Goal: Task Accomplishment & Management: Use online tool/utility

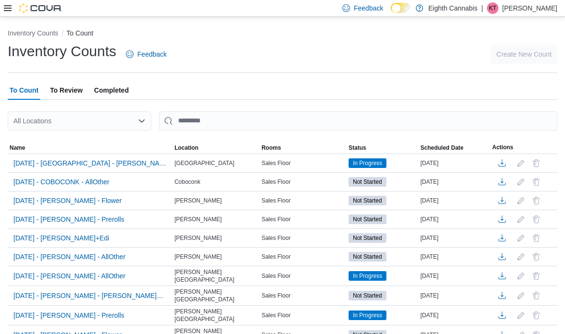
scroll to position [-9, 0]
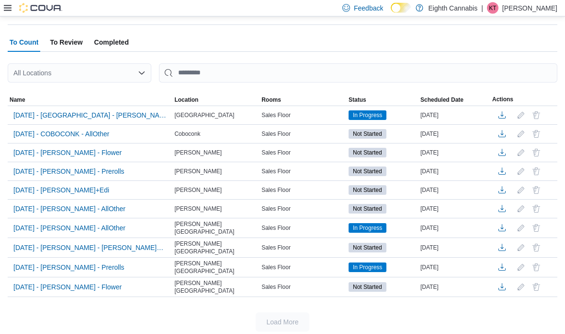
scroll to position [50, 0]
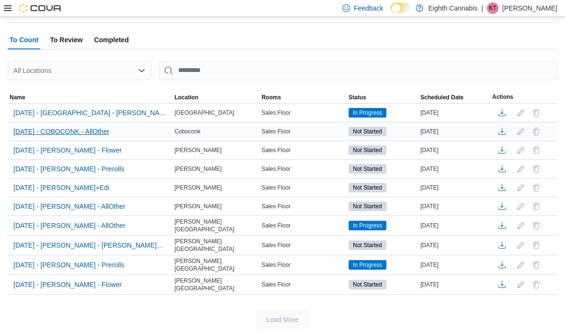
click at [55, 127] on span "[DATE] - COBOCONK - AllOther" at bounding box center [61, 132] width 96 height 10
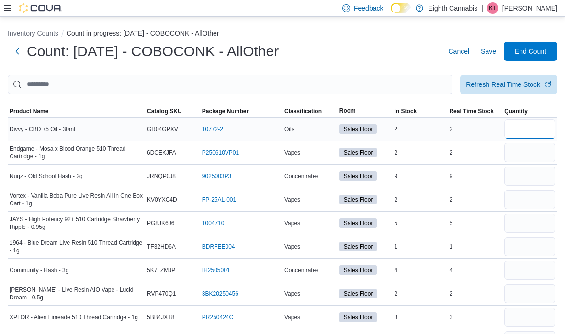
click at [544, 127] on input "number" at bounding box center [530, 128] width 51 height 19
type input "*"
click at [534, 164] on div at bounding box center [530, 152] width 55 height 23
click at [533, 160] on input "number" at bounding box center [530, 152] width 51 height 19
type input "*"
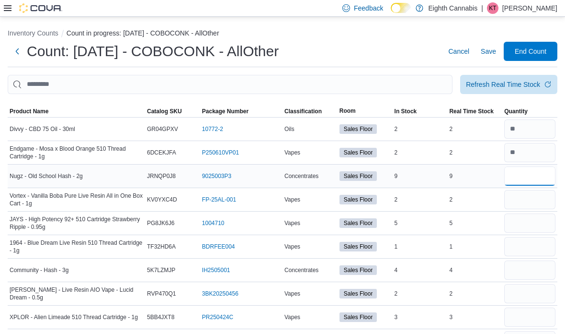
click at [533, 174] on input "number" at bounding box center [530, 175] width 51 height 19
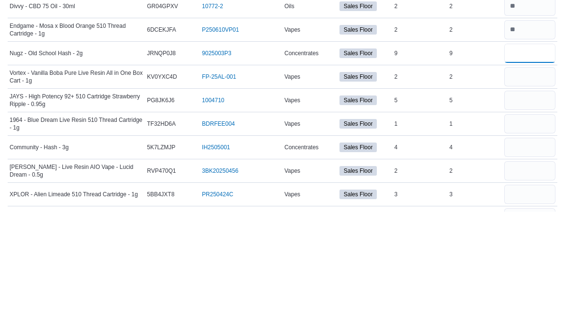
scroll to position [68, 0]
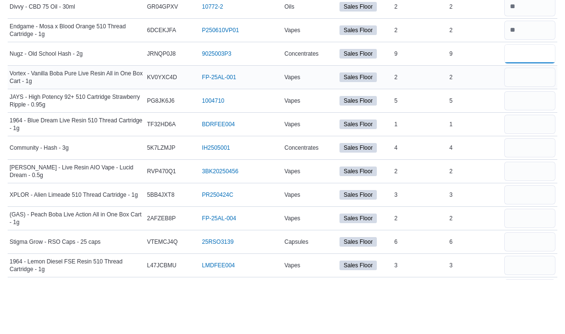
type input "*"
click at [529, 122] on input "number" at bounding box center [530, 131] width 51 height 19
type input "*"
click at [529, 145] on input "number" at bounding box center [530, 154] width 51 height 19
type input "*"
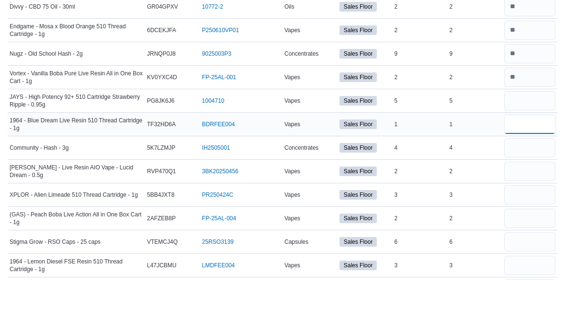
click at [532, 169] on input "number" at bounding box center [530, 178] width 51 height 19
type input "*"
click at [534, 192] on input "number" at bounding box center [530, 201] width 51 height 19
type input "*"
click at [531, 216] on input "number" at bounding box center [530, 225] width 51 height 19
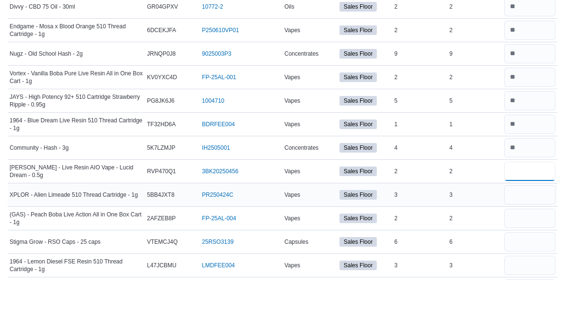
type input "*"
click at [532, 239] on input "number" at bounding box center [530, 248] width 51 height 19
type input "*"
click at [533, 263] on input "number" at bounding box center [530, 272] width 51 height 19
type input "*"
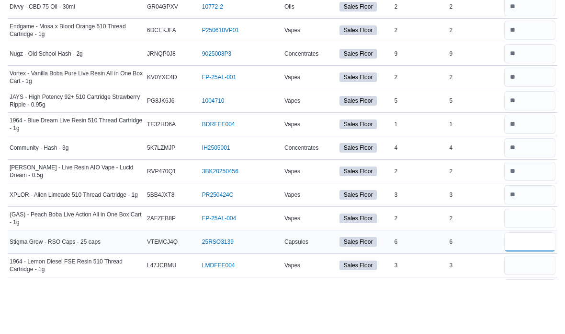
click at [533, 286] on input "number" at bounding box center [530, 295] width 51 height 19
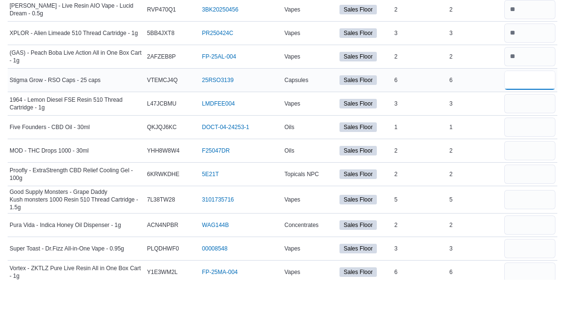
scroll to position [232, 0]
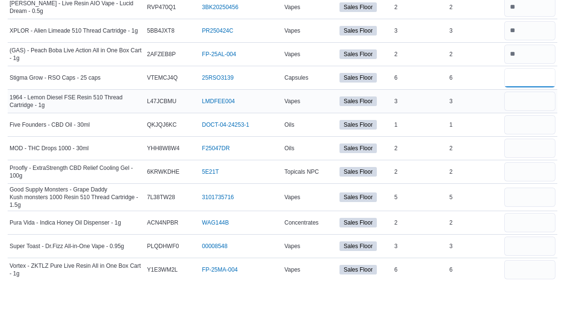
type input "*"
click at [541, 146] on input "number" at bounding box center [530, 155] width 51 height 19
type input "*"
click at [541, 169] on input "number" at bounding box center [530, 178] width 51 height 19
type input "*"
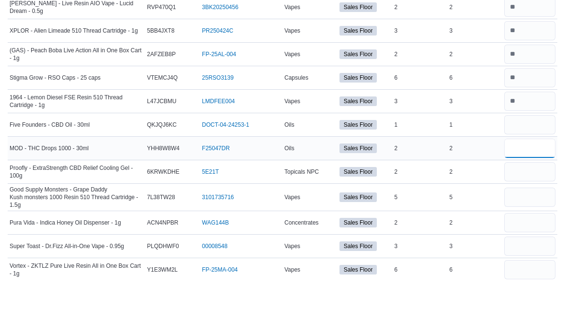
click at [538, 193] on input "number" at bounding box center [530, 202] width 51 height 19
type input "*"
click at [536, 216] on input "number" at bounding box center [530, 225] width 51 height 19
type input "*"
click at [535, 242] on input "number" at bounding box center [530, 251] width 51 height 19
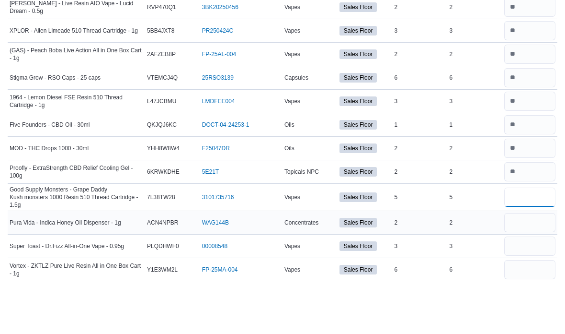
type input "*"
click at [532, 267] on input "number" at bounding box center [530, 276] width 51 height 19
type input "*"
click at [531, 290] on input "number" at bounding box center [530, 299] width 51 height 19
type input "*"
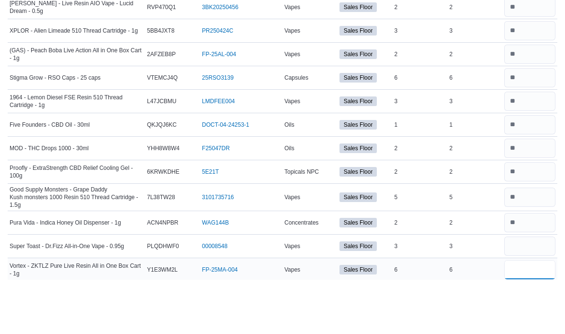
click at [532, 314] on input "number" at bounding box center [530, 323] width 51 height 19
type input "*"
drag, startPoint x: 533, startPoint y: 290, endPoint x: 0, endPoint y: -422, distance: 890.0
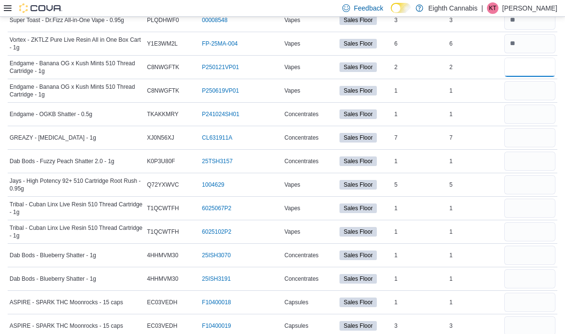
scroll to position [461, 0]
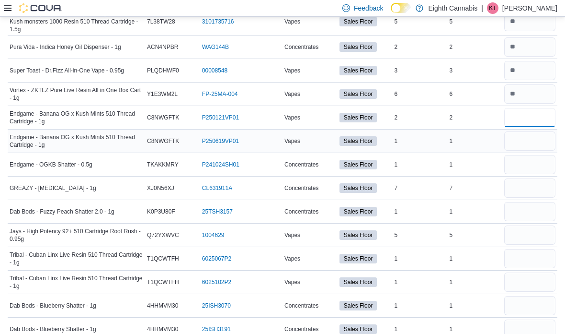
type input "*"
click at [529, 137] on input "number" at bounding box center [530, 140] width 51 height 19
type input "*"
click at [544, 167] on input "number" at bounding box center [530, 164] width 51 height 19
type input "*"
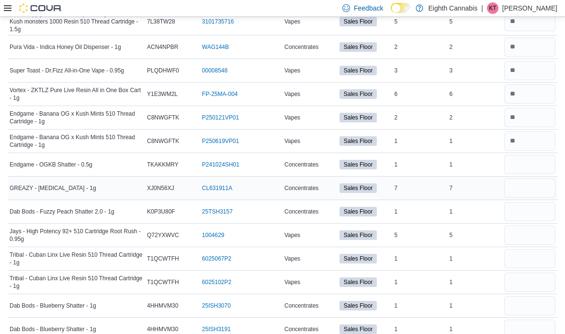
click at [525, 197] on input "number" at bounding box center [530, 187] width 51 height 19
type input "*"
click at [525, 227] on input "number" at bounding box center [530, 234] width 51 height 19
type input "*"
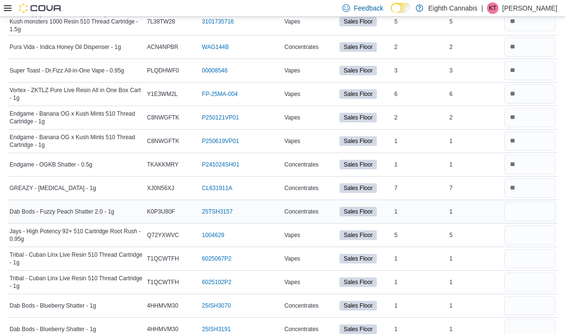
click at [529, 220] on input "number" at bounding box center [530, 211] width 51 height 19
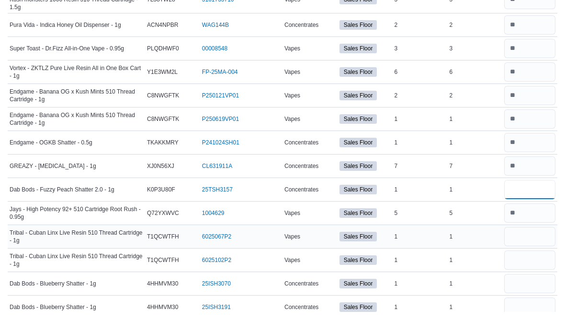
type input "*"
click at [536, 249] on input "number" at bounding box center [530, 258] width 51 height 19
type input "*"
click at [541, 272] on input "number" at bounding box center [530, 281] width 51 height 19
type input "*"
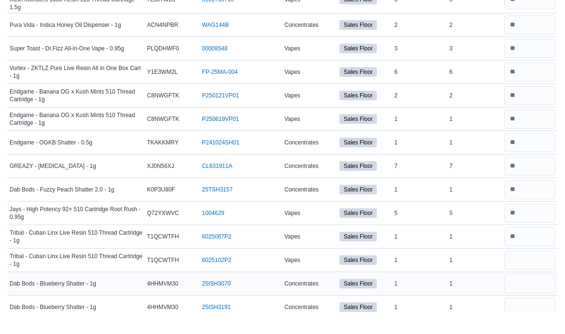
click at [537, 296] on input "number" at bounding box center [530, 305] width 51 height 19
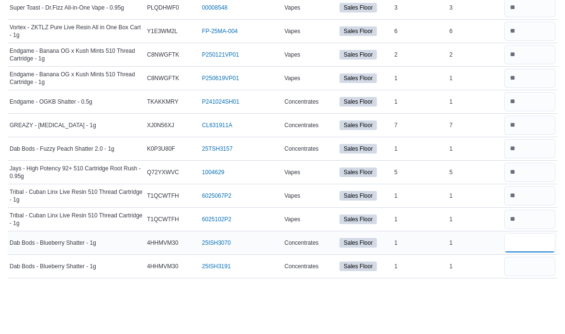
scroll to position [510, 0]
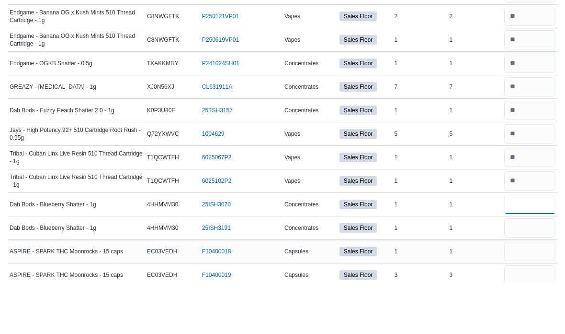
type input "*"
click at [533, 294] on input "number" at bounding box center [530, 303] width 51 height 19
type input "*"
click at [538, 271] on input "number" at bounding box center [530, 280] width 51 height 19
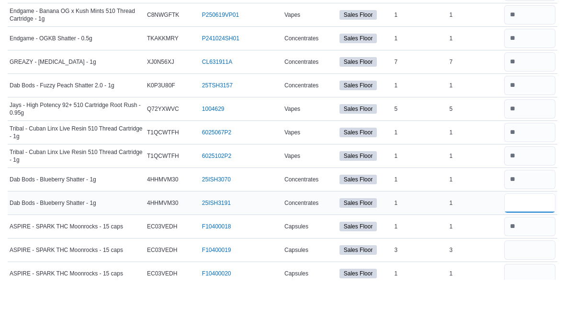
scroll to position [539, 0]
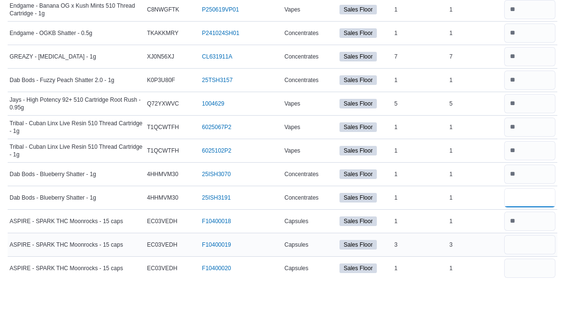
type input "*"
click at [534, 289] on input "number" at bounding box center [530, 298] width 51 height 19
type input "*"
click at [539, 312] on input "number" at bounding box center [530, 321] width 51 height 19
type input "*"
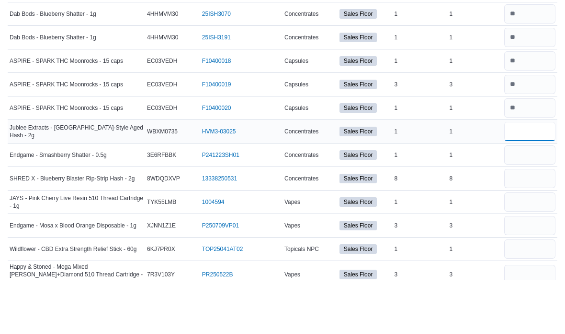
scroll to position [700, 0]
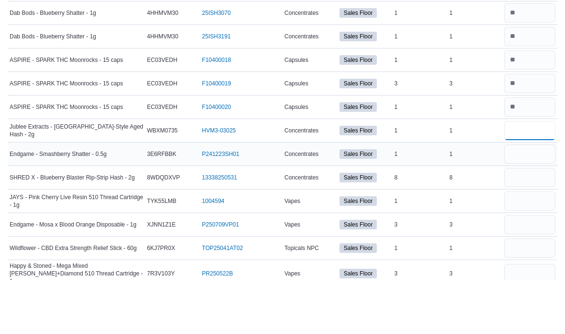
type input "*"
click at [541, 198] on input "number" at bounding box center [530, 207] width 51 height 19
type input "*"
click at [535, 222] on input "number" at bounding box center [530, 231] width 51 height 19
type input "*"
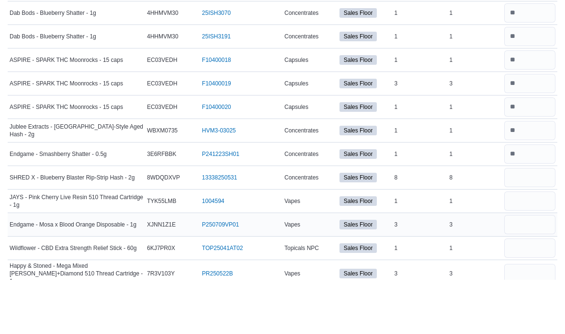
click at [527, 269] on input "number" at bounding box center [530, 278] width 51 height 19
click at [539, 245] on input "number" at bounding box center [530, 254] width 51 height 19
type input "*"
click at [543, 269] on input "number" at bounding box center [530, 278] width 51 height 19
type input "*"
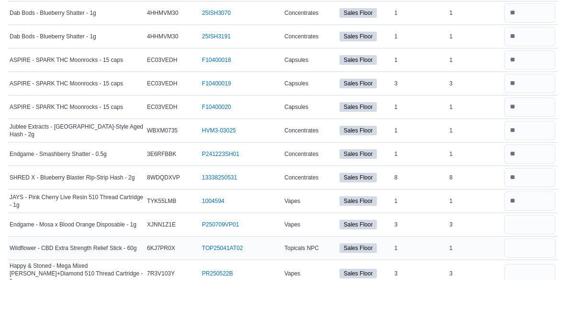
click at [543, 292] on input "number" at bounding box center [530, 301] width 51 height 19
type input "*"
click at [544, 318] on input "number" at bounding box center [530, 327] width 51 height 19
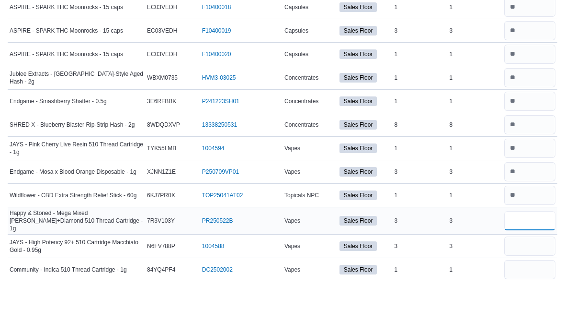
scroll to position [775, 0]
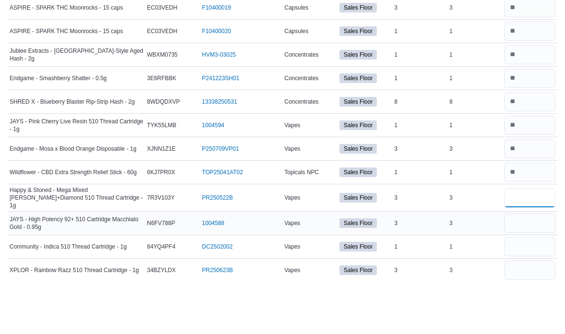
type input "*"
click at [544, 267] on input "number" at bounding box center [530, 276] width 51 height 19
type input "*"
click at [544, 291] on input "number" at bounding box center [530, 300] width 51 height 19
type input "*"
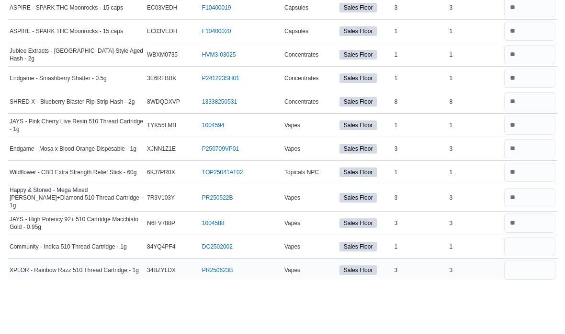
click at [542, 314] on input "number" at bounding box center [530, 323] width 51 height 19
type input "*"
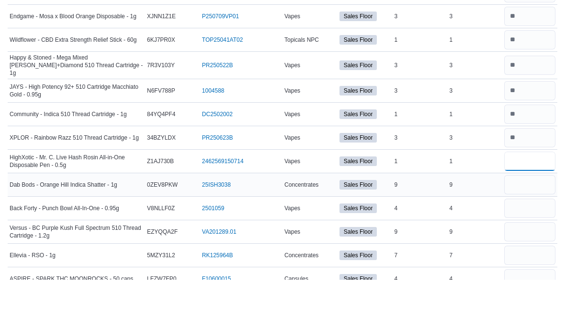
type input "*"
click at [545, 229] on input "number" at bounding box center [530, 238] width 51 height 19
type input "*"
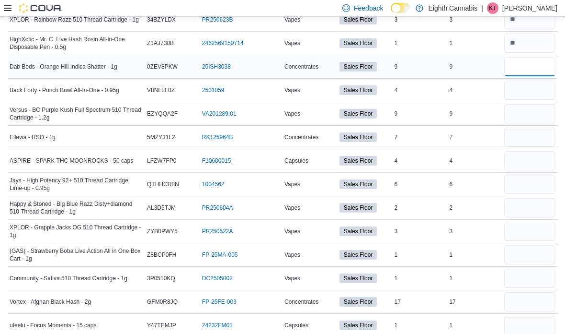
scroll to position [1073, 0]
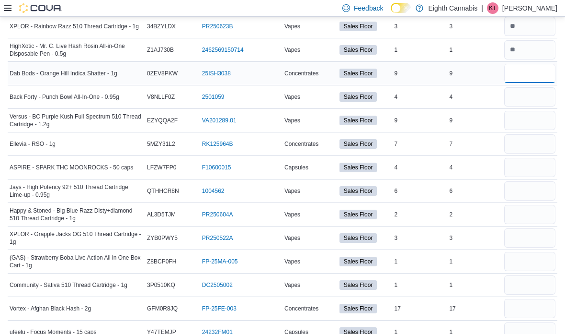
type input "*"
click at [543, 95] on input "number" at bounding box center [530, 96] width 51 height 19
type input "*"
click at [541, 117] on input "number" at bounding box center [530, 120] width 51 height 19
type input "*"
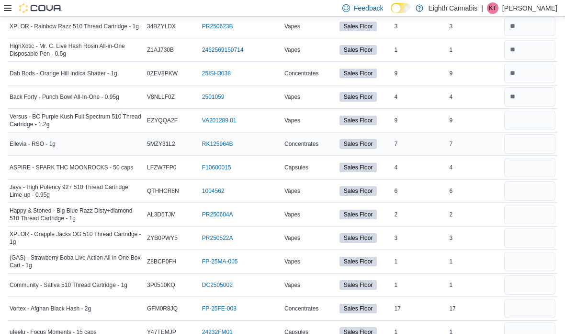
click at [536, 139] on input "number" at bounding box center [530, 143] width 51 height 19
click at [542, 150] on input "*" at bounding box center [530, 143] width 51 height 19
type input "*"
click at [548, 164] on input "number" at bounding box center [530, 167] width 51 height 19
type input "*"
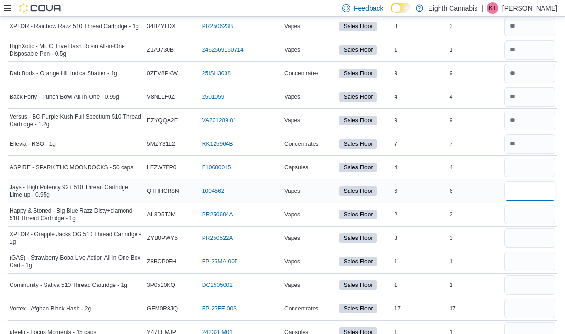
click at [535, 191] on input "number" at bounding box center [530, 190] width 51 height 19
type input "*"
click at [530, 205] on input "number" at bounding box center [530, 214] width 51 height 19
type input "*"
click at [525, 238] on input "number" at bounding box center [530, 237] width 51 height 19
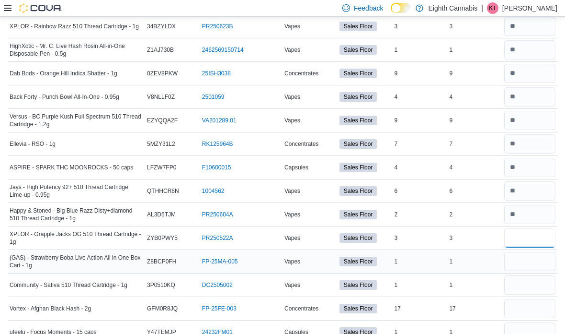
type input "*"
click at [524, 265] on input "number" at bounding box center [530, 261] width 51 height 19
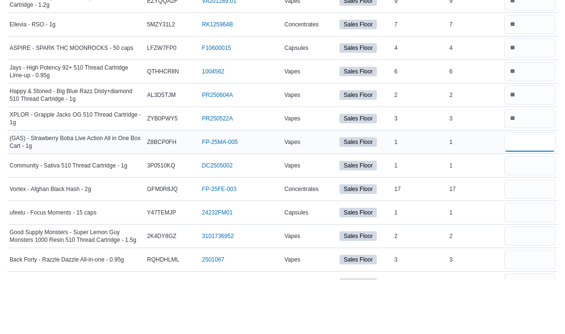
type input "*"
click at [541, 210] on input "number" at bounding box center [530, 219] width 51 height 19
type input "*"
click at [531, 233] on input "number" at bounding box center [530, 242] width 51 height 19
type input "**"
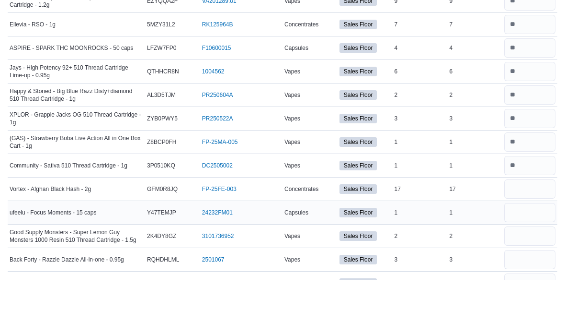
click at [526, 257] on input "number" at bounding box center [530, 266] width 51 height 19
type input "*"
click at [530, 280] on input "number" at bounding box center [530, 289] width 51 height 19
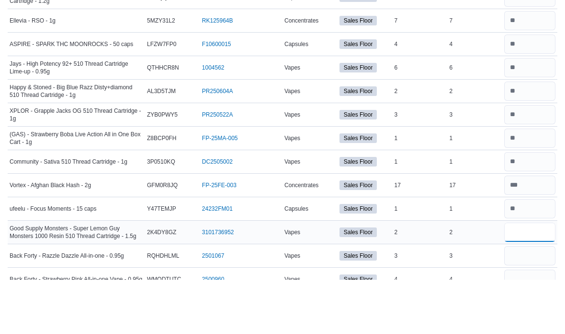
scroll to position [1152, 0]
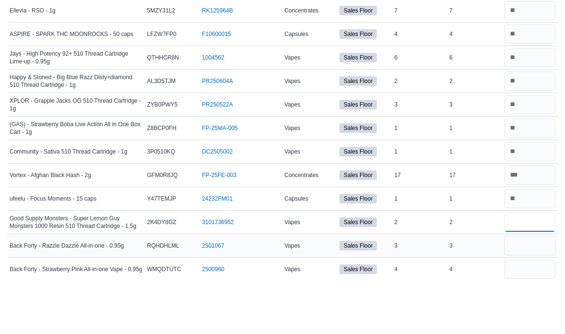
type input "*"
click at [525, 289] on input "number" at bounding box center [530, 298] width 51 height 19
type input "*"
click at [526, 313] on input "number" at bounding box center [530, 322] width 51 height 19
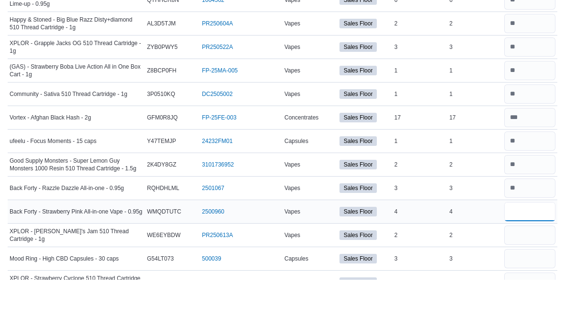
scroll to position [1210, 0]
type input "*"
click at [535, 279] on input "number" at bounding box center [530, 288] width 51 height 19
type input "*"
click at [531, 302] on input "number" at bounding box center [530, 311] width 51 height 19
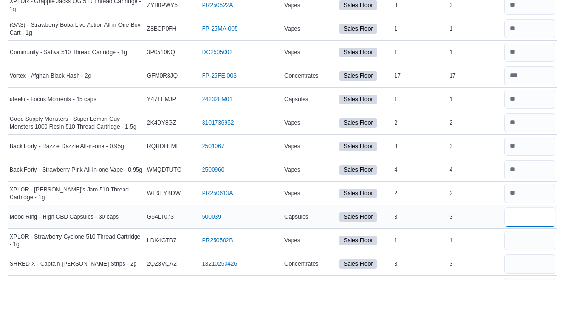
scroll to position [1266, 0]
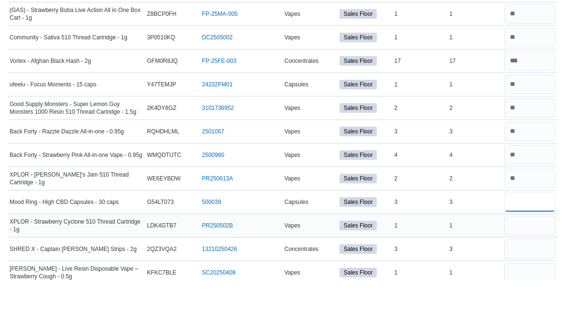
type input "*"
click at [543, 270] on input "number" at bounding box center [530, 279] width 51 height 19
type input "*"
click at [537, 293] on input "number" at bounding box center [530, 302] width 51 height 19
type input "*"
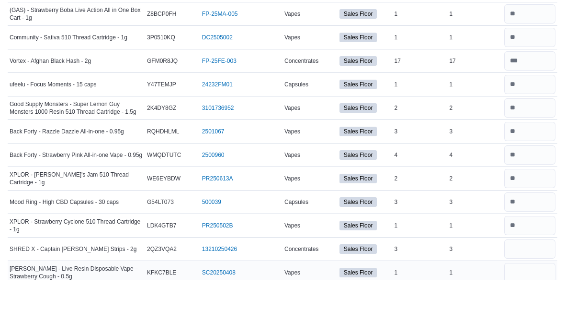
click at [528, 317] on input "number" at bounding box center [530, 326] width 51 height 19
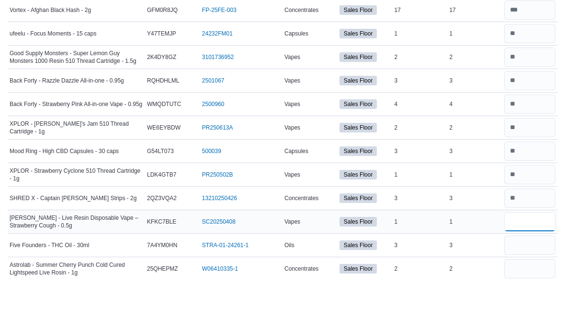
scroll to position [1318, 0]
type input "*"
click at [534, 288] on input "number" at bounding box center [530, 297] width 51 height 19
type input "*"
click at [526, 311] on input "number" at bounding box center [530, 320] width 51 height 19
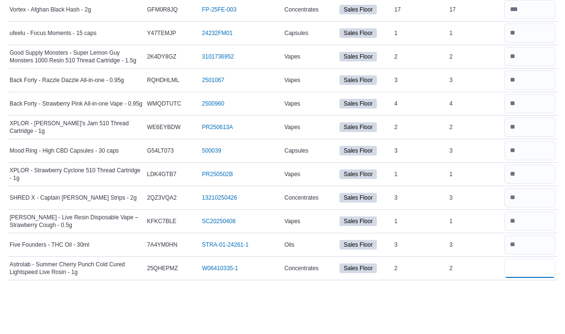
type input "*"
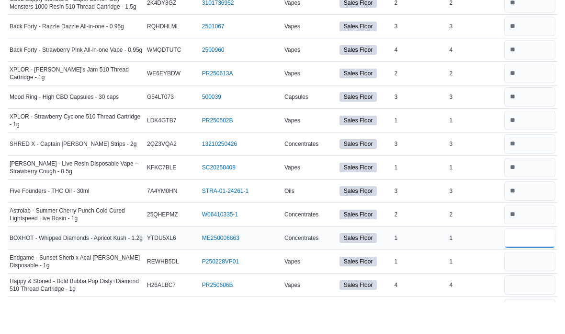
scroll to position [1404, 0]
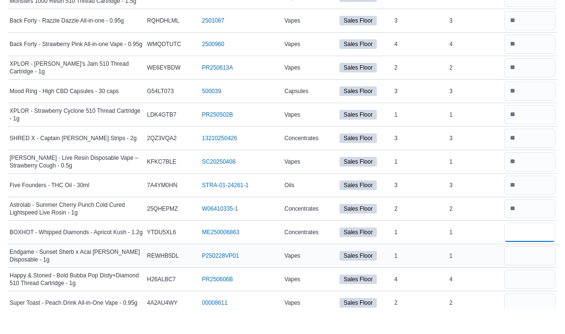
type input "*"
click at [534, 272] on input "number" at bounding box center [530, 281] width 51 height 19
type input "*"
click at [534, 296] on input "number" at bounding box center [530, 305] width 51 height 19
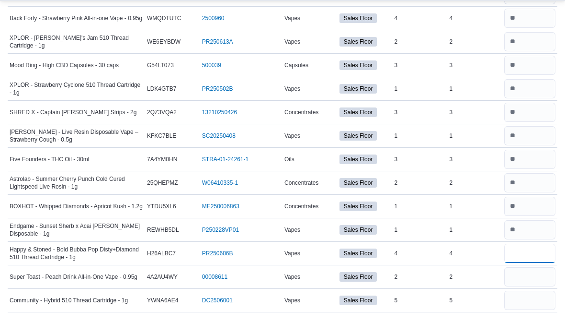
type input "*"
click at [534, 283] on input "number" at bounding box center [530, 292] width 51 height 19
type input "*"
click at [533, 306] on input "number" at bounding box center [530, 315] width 51 height 19
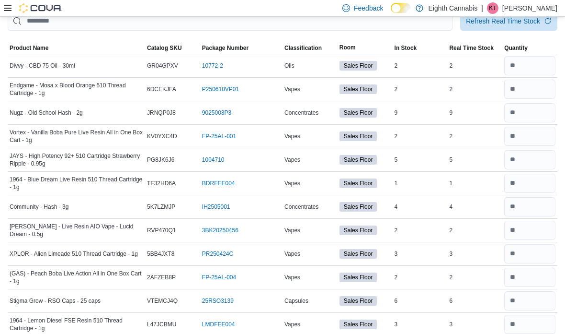
scroll to position [0, 0]
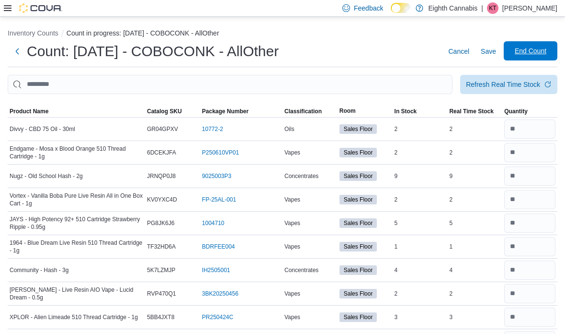
type input "*"
click at [545, 54] on span "End Count" at bounding box center [531, 51] width 32 height 10
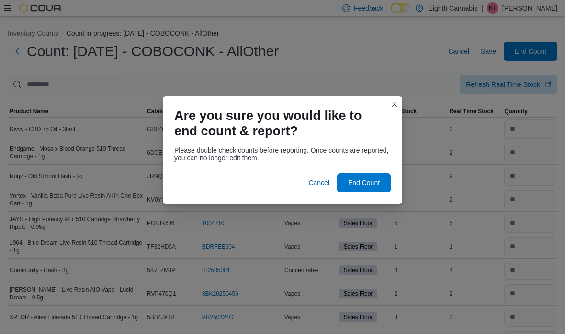
click at [371, 166] on div at bounding box center [282, 167] width 217 height 12
click at [364, 177] on span "End Count" at bounding box center [364, 182] width 32 height 10
